Goal: Navigation & Orientation: Find specific page/section

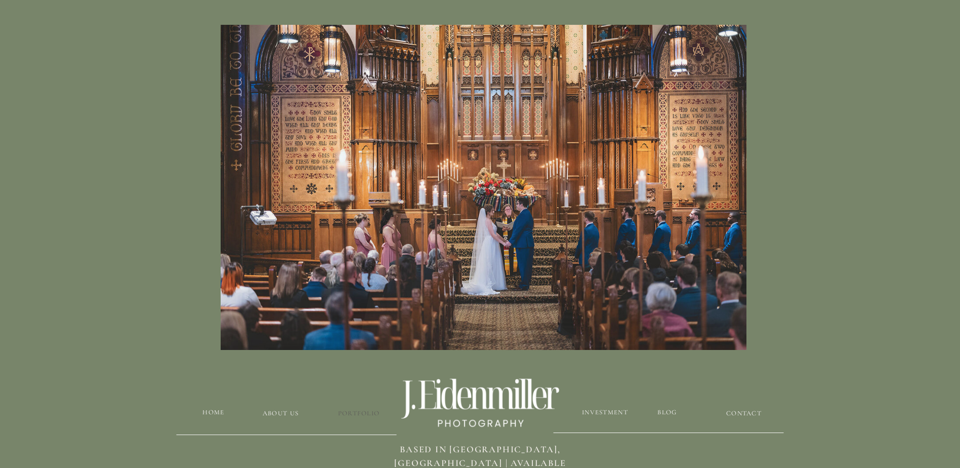
click at [363, 412] on h3 "Portfolio" at bounding box center [359, 414] width 60 height 10
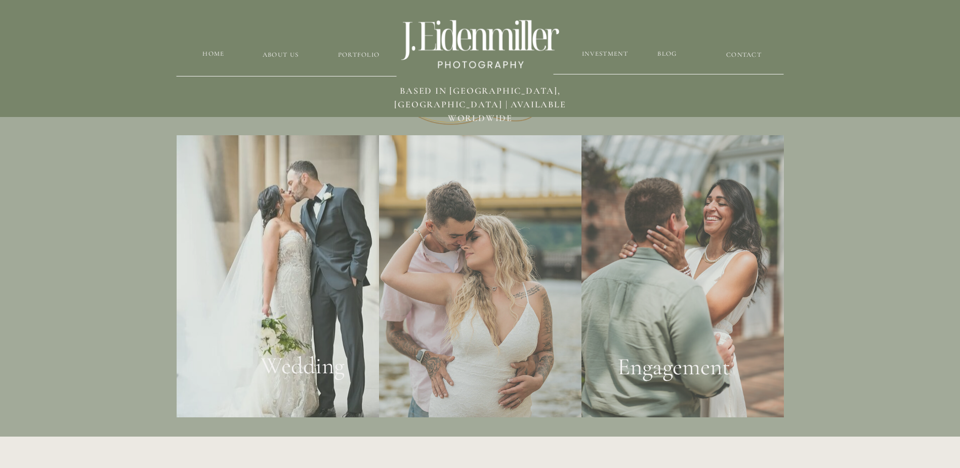
scroll to position [1887, 0]
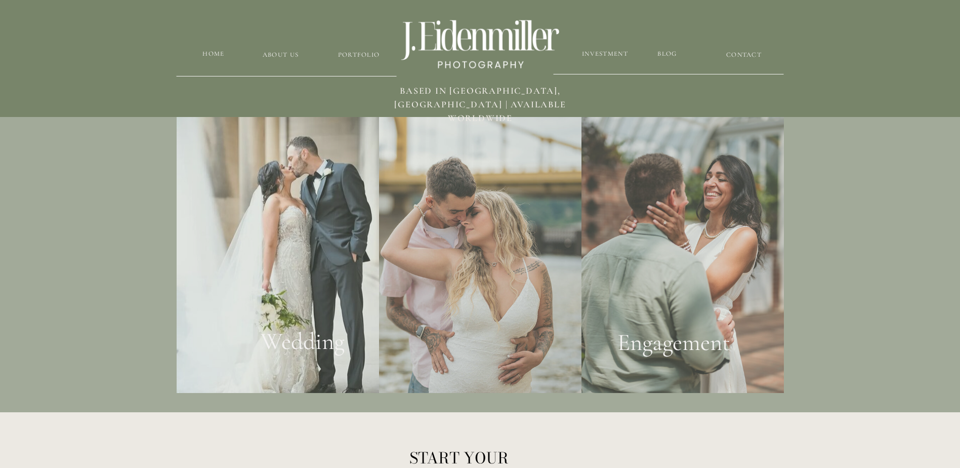
click at [734, 263] on div at bounding box center [683, 252] width 203 height 282
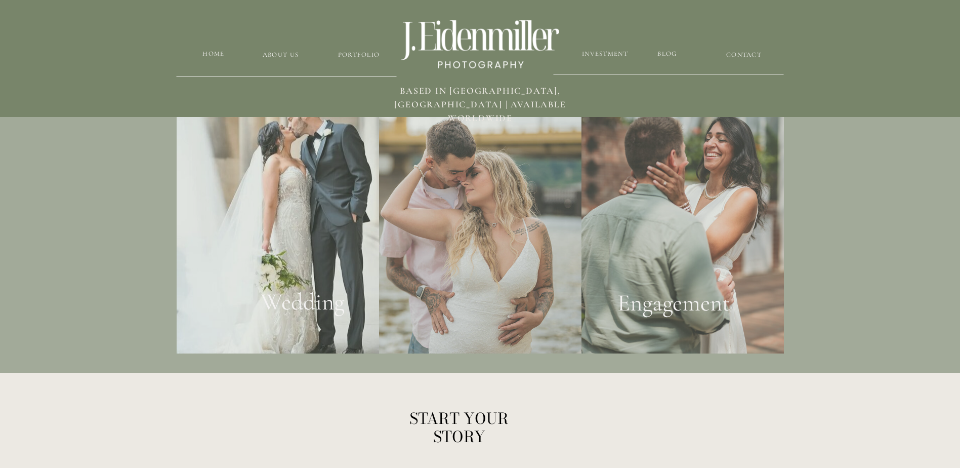
scroll to position [1938, 0]
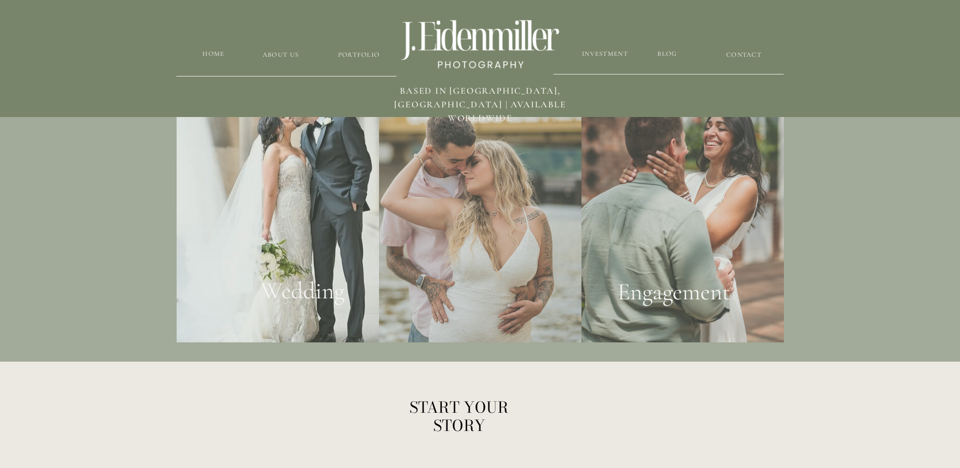
click at [278, 227] on div at bounding box center [278, 201] width 203 height 282
click at [651, 293] on h2 "Engagement" at bounding box center [674, 295] width 185 height 37
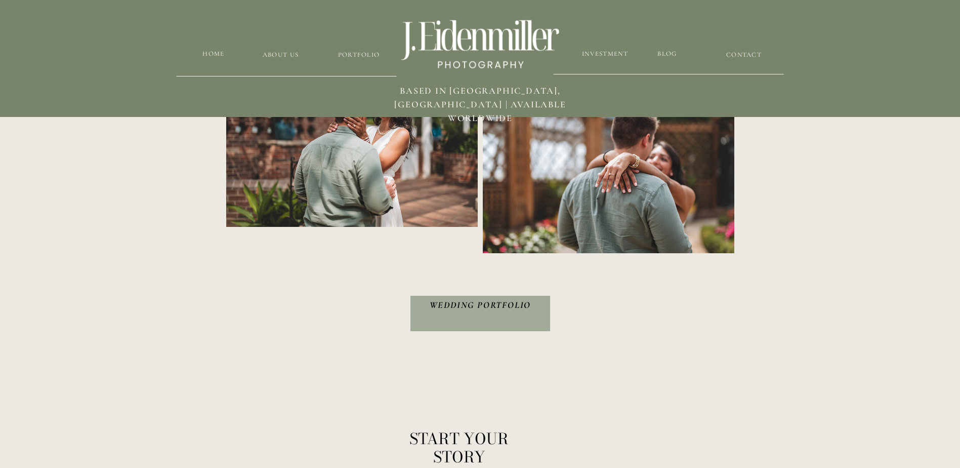
scroll to position [1823, 0]
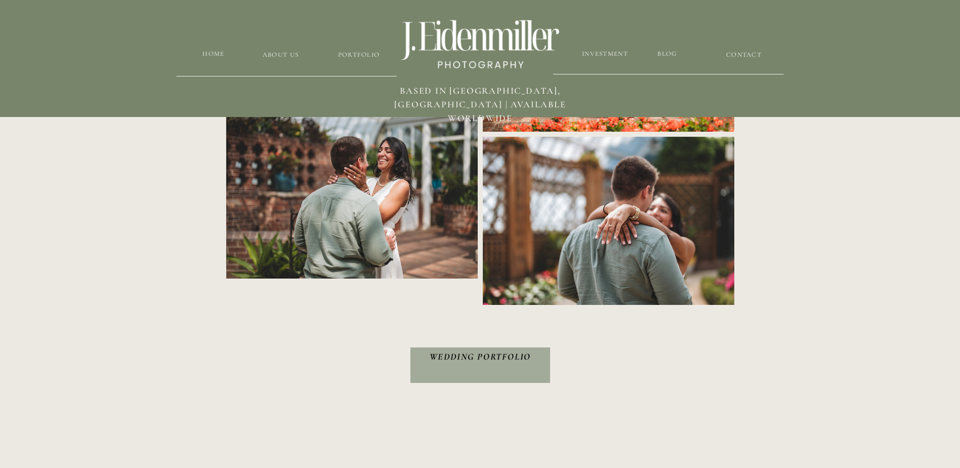
click at [494, 355] on h3 "Wedding Portfolio" at bounding box center [481, 365] width 130 height 30
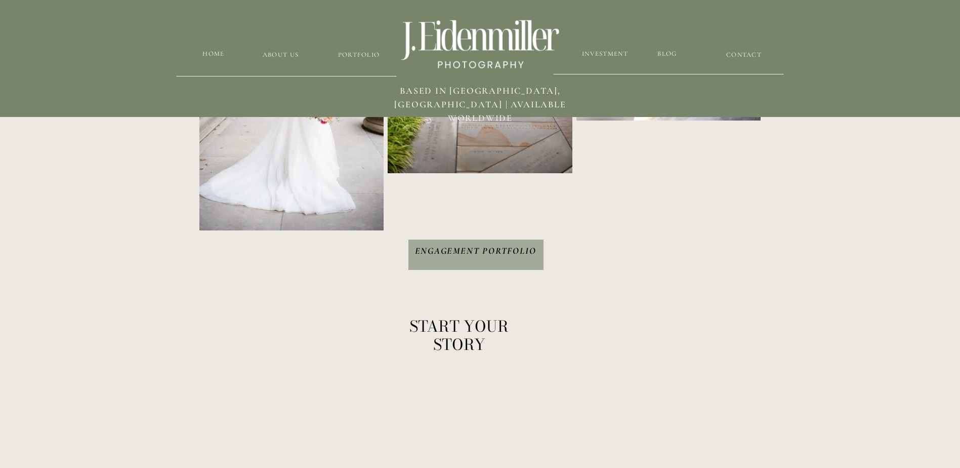
scroll to position [1620, 0]
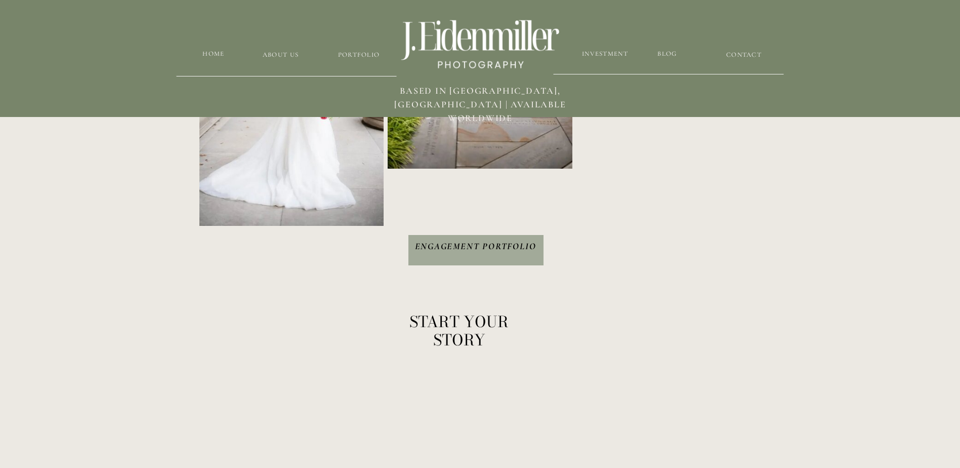
click at [353, 47] on img at bounding box center [291, 86] width 185 height 277
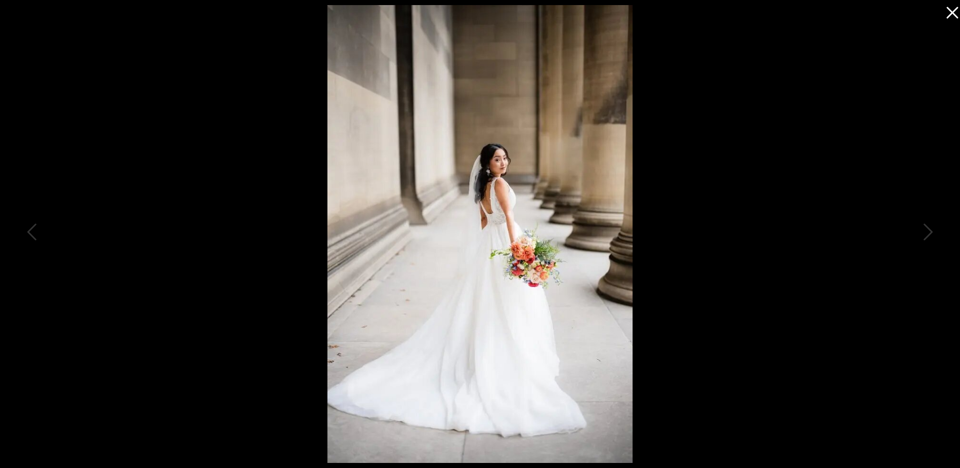
click at [958, 11] on icon at bounding box center [950, 10] width 20 height 20
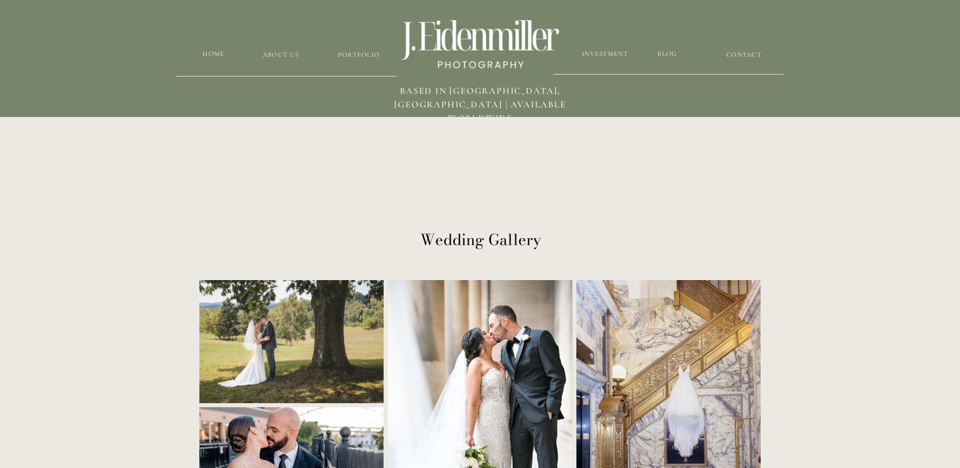
scroll to position [203, 0]
